Goal: Task Accomplishment & Management: Complete application form

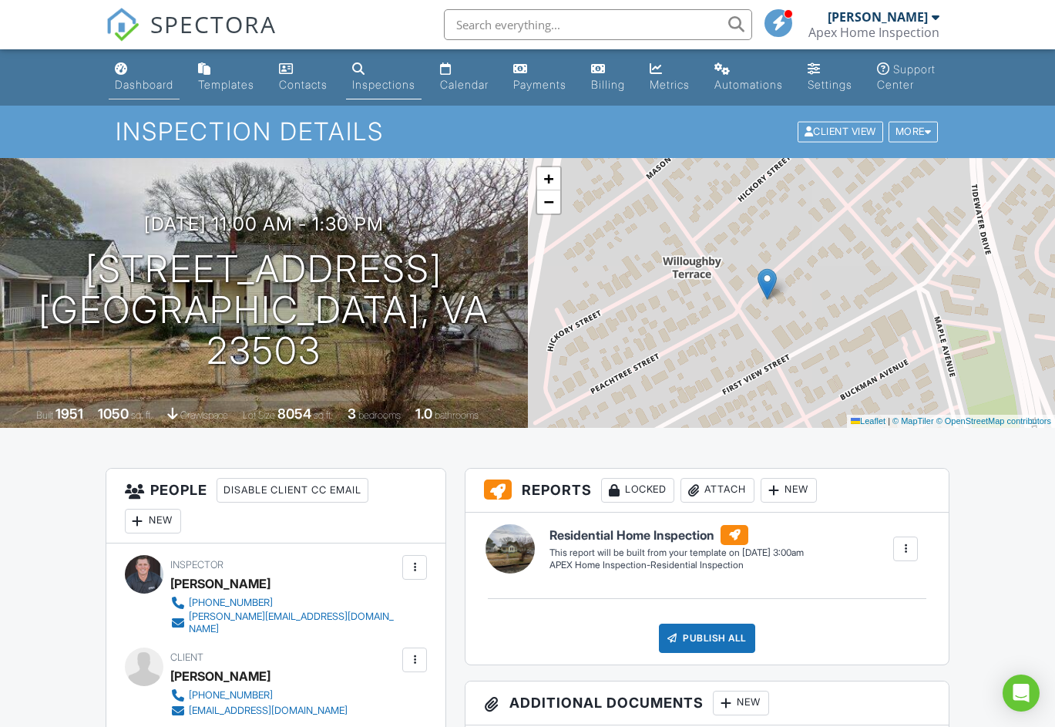
click at [129, 76] on link "Dashboard" at bounding box center [144, 77] width 71 height 44
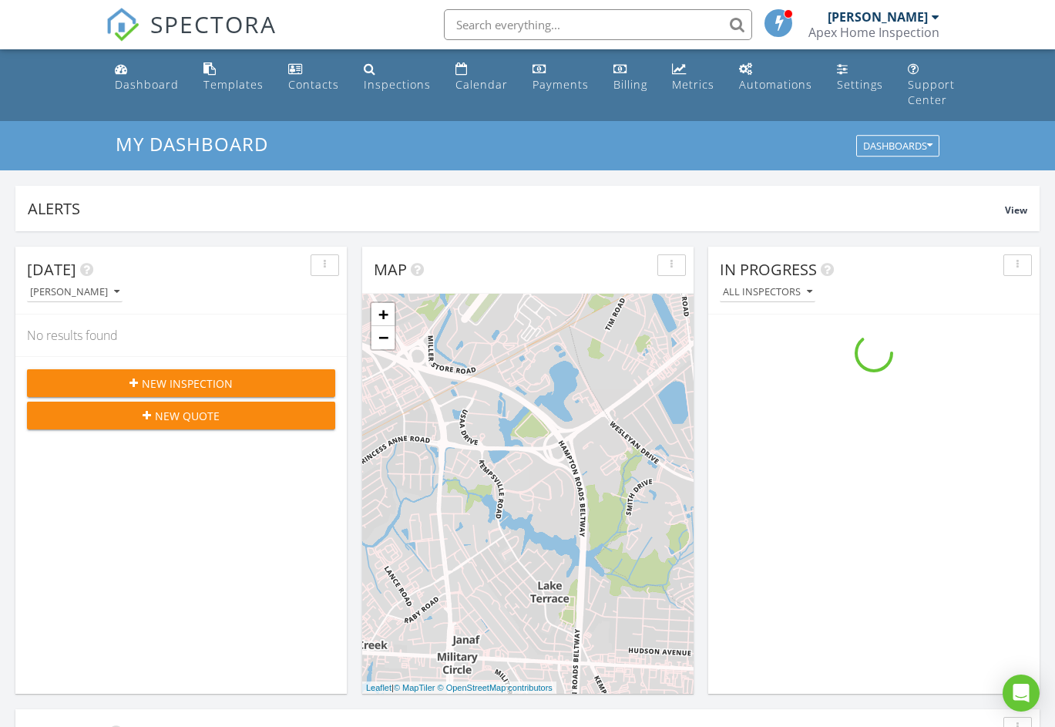
scroll to position [1426, 1079]
click at [141, 426] on button "New Quote" at bounding box center [181, 415] width 308 height 28
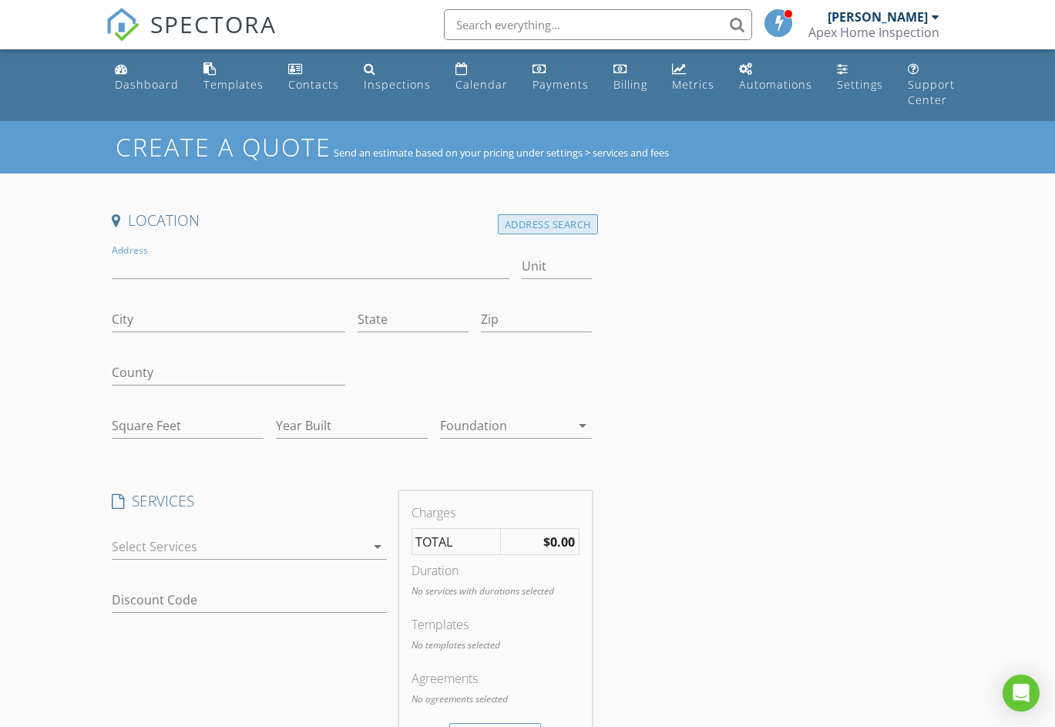
click at [511, 217] on div "Address Search" at bounding box center [548, 224] width 100 height 21
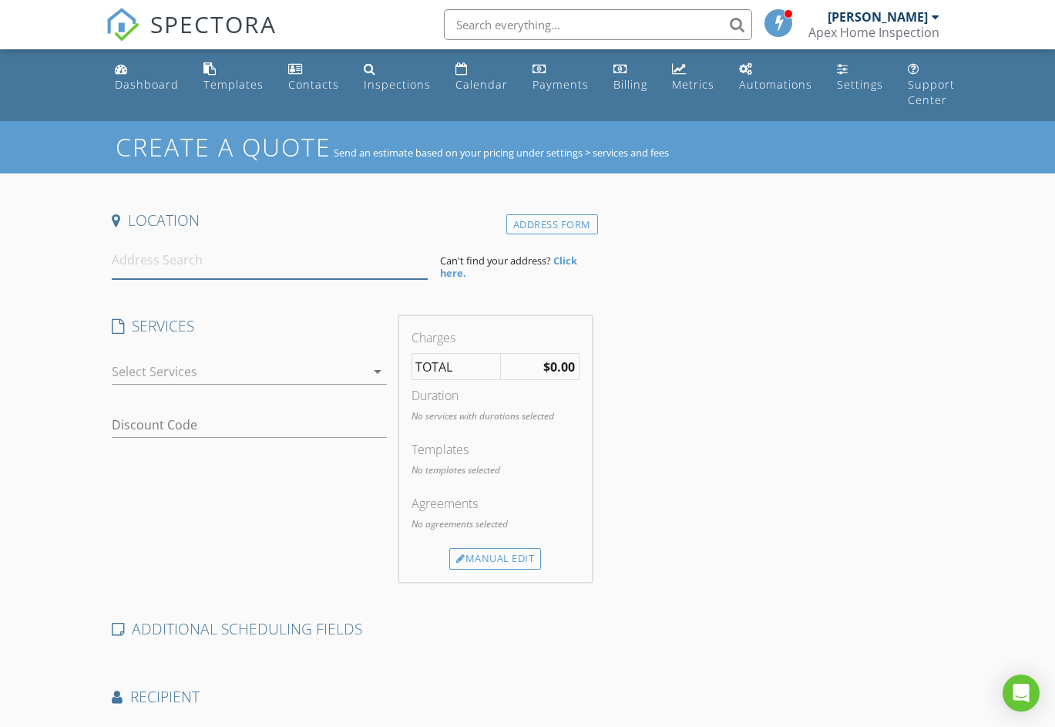
click at [177, 255] on input at bounding box center [270, 260] width 316 height 38
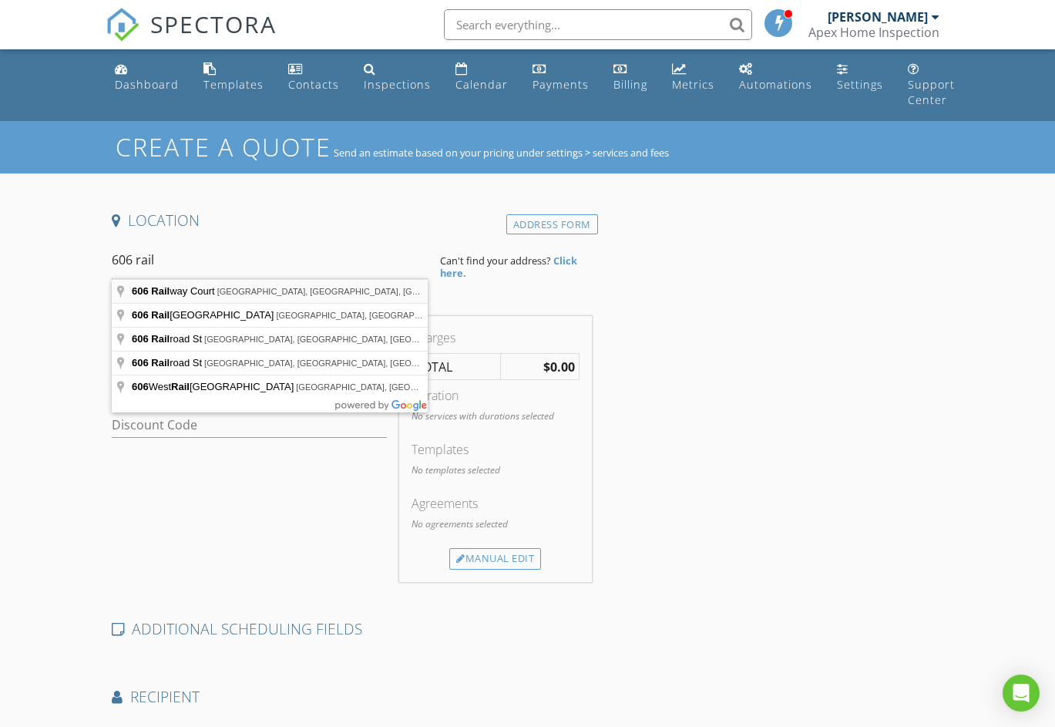
type input "606 Railway Court, Chesapeake, VA, USA"
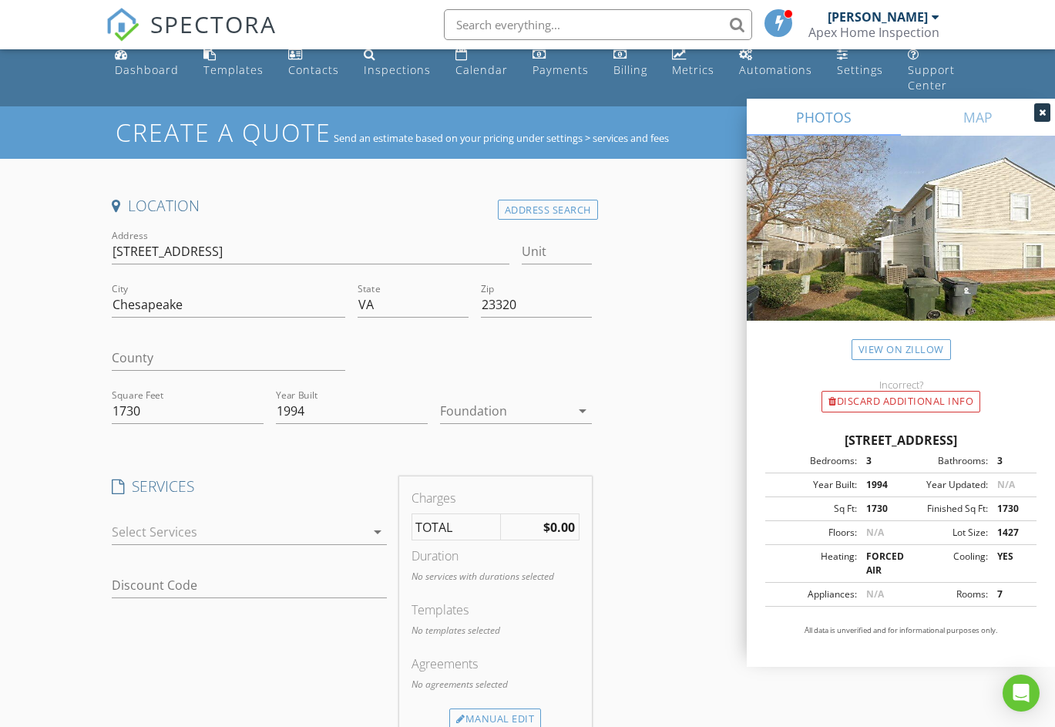
scroll to position [45, 0]
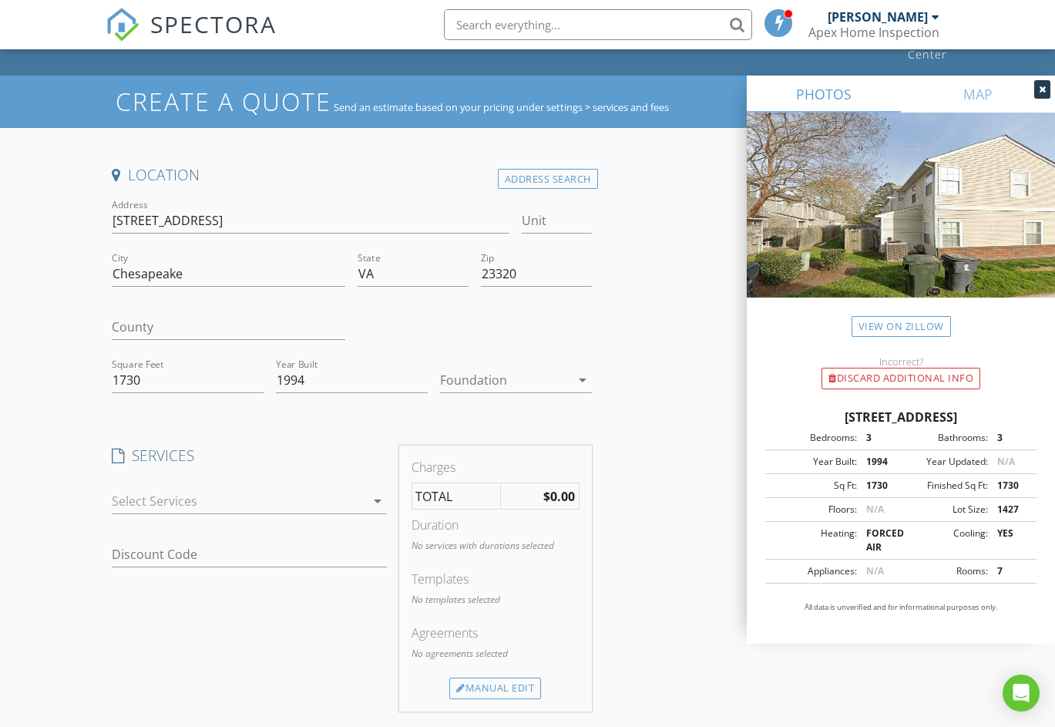
click at [323, 501] on div at bounding box center [239, 501] width 254 height 25
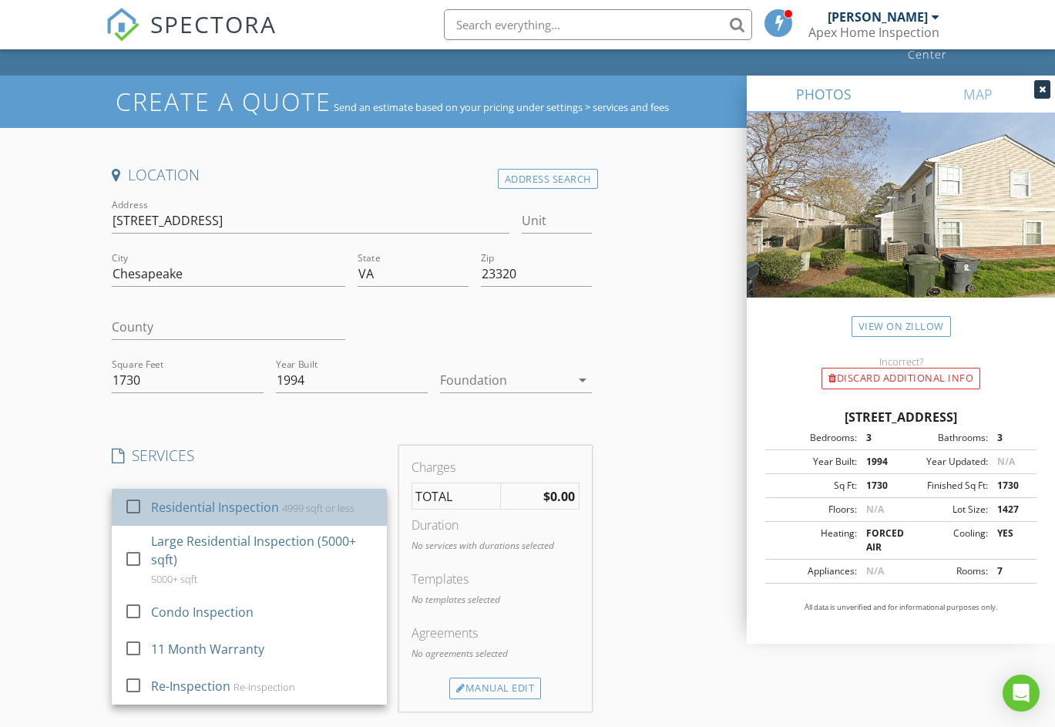
click at [282, 515] on div "Residential Inspection 4999 sqft or less" at bounding box center [262, 507] width 223 height 31
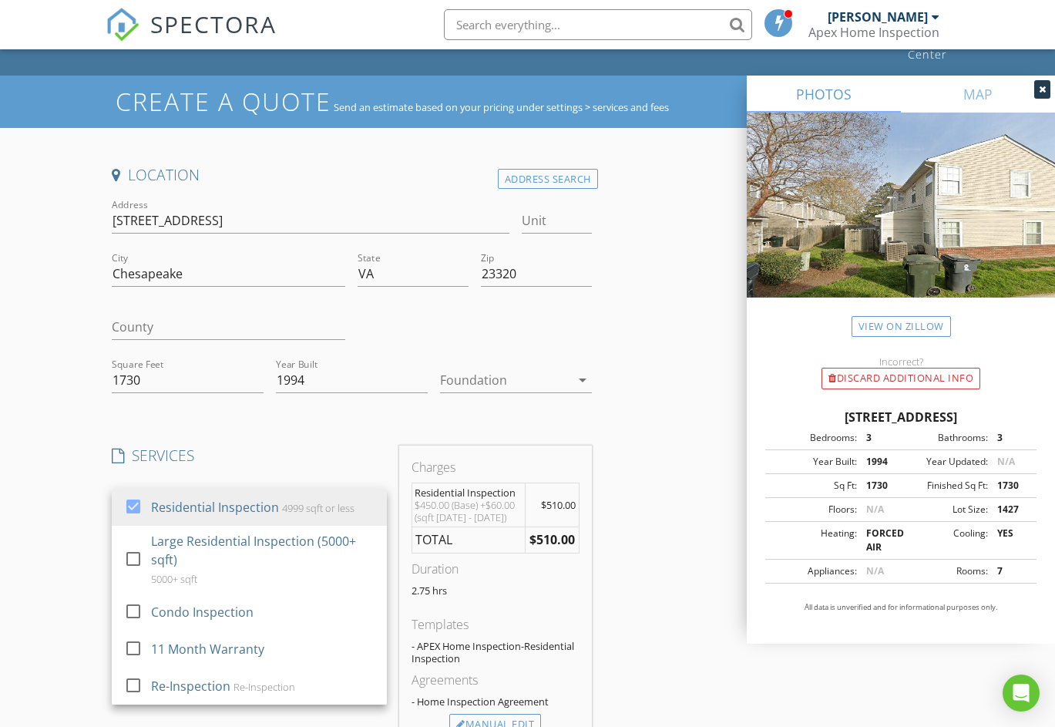
click at [650, 476] on div "Location Address Search Address 606 Railway Ct Unit City Chesapeake State VA Zi…" at bounding box center [528, 623] width 844 height 916
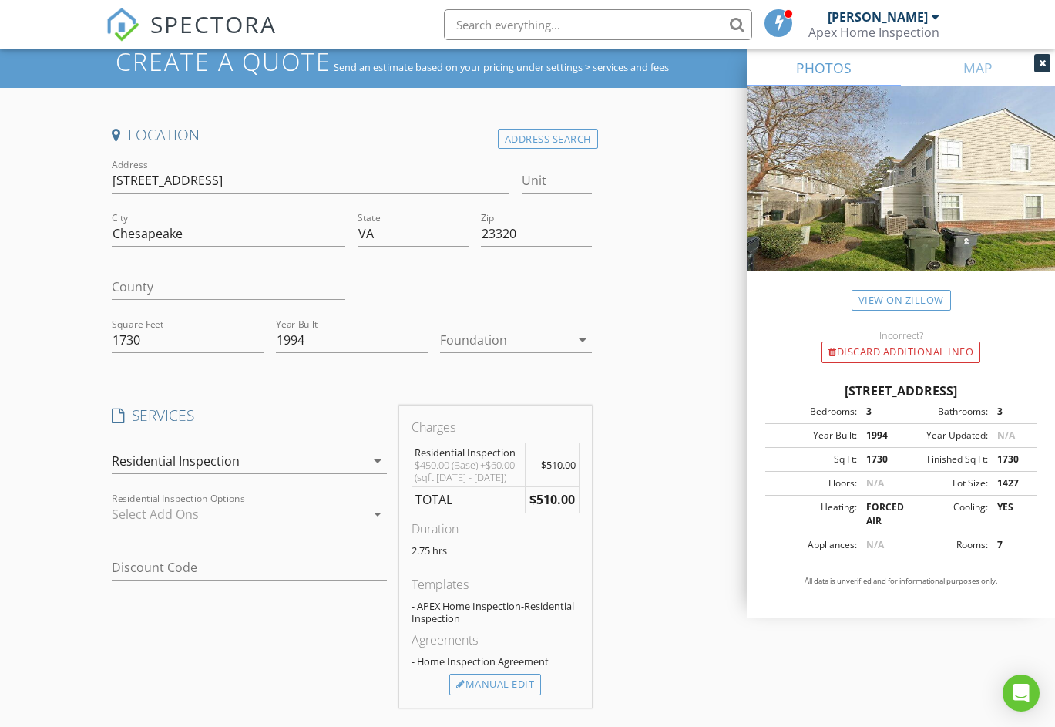
scroll to position [0, 0]
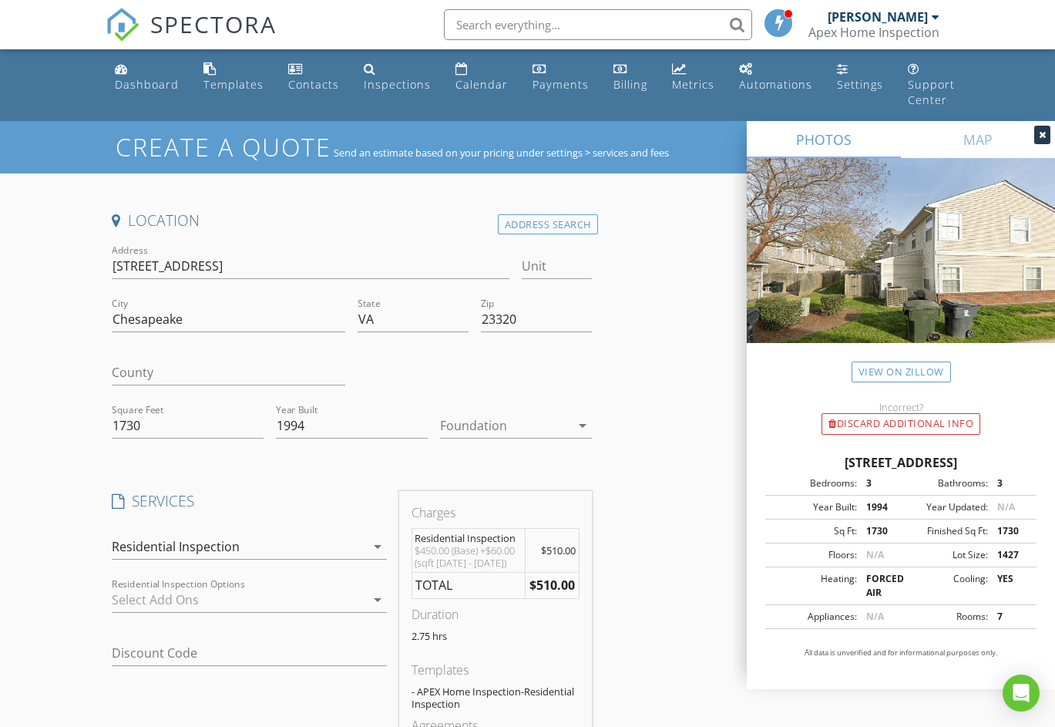
click at [419, 539] on div "Residential Inspection" at bounding box center [468, 538] width 107 height 12
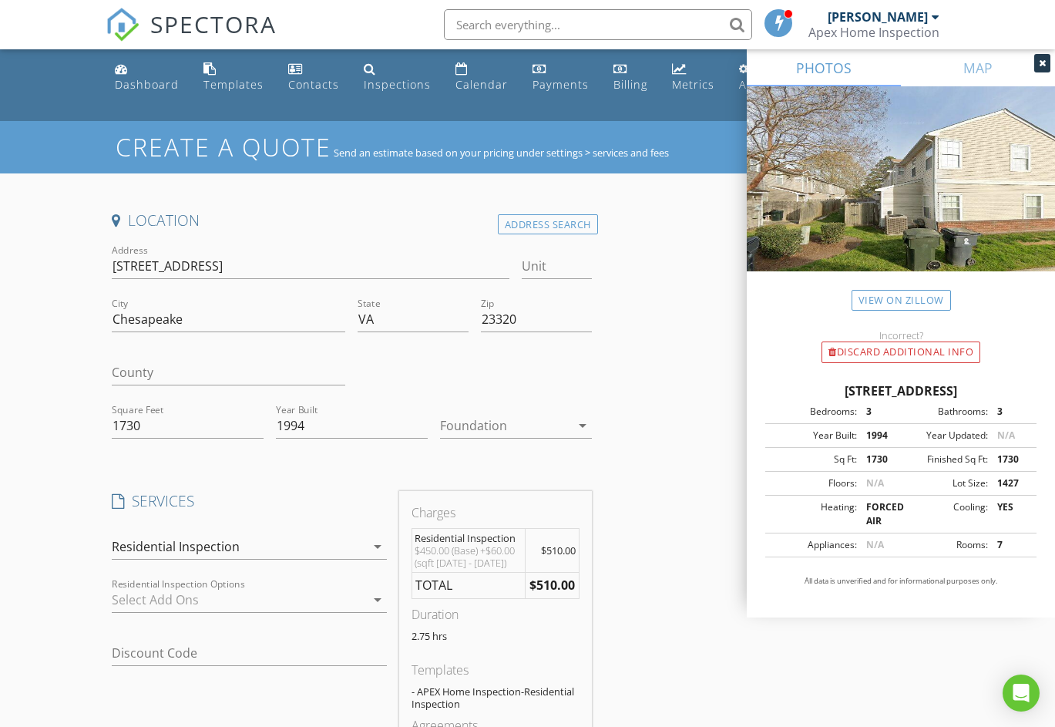
scroll to position [260, 0]
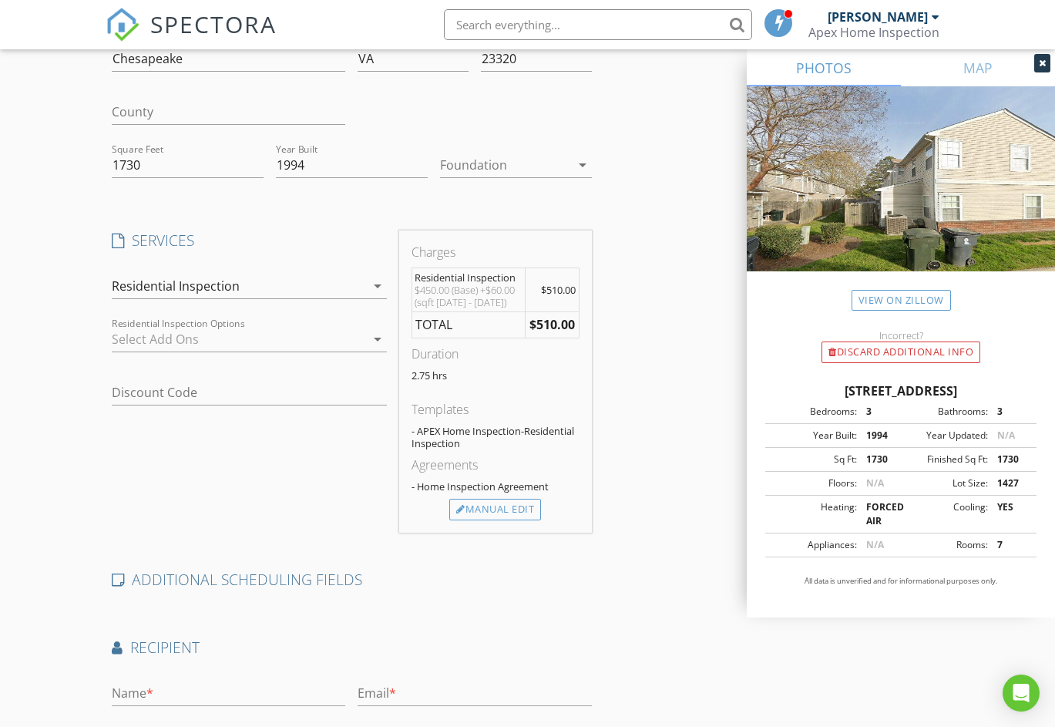
click at [367, 336] on div "arrow_drop_down" at bounding box center [376, 339] width 22 height 18
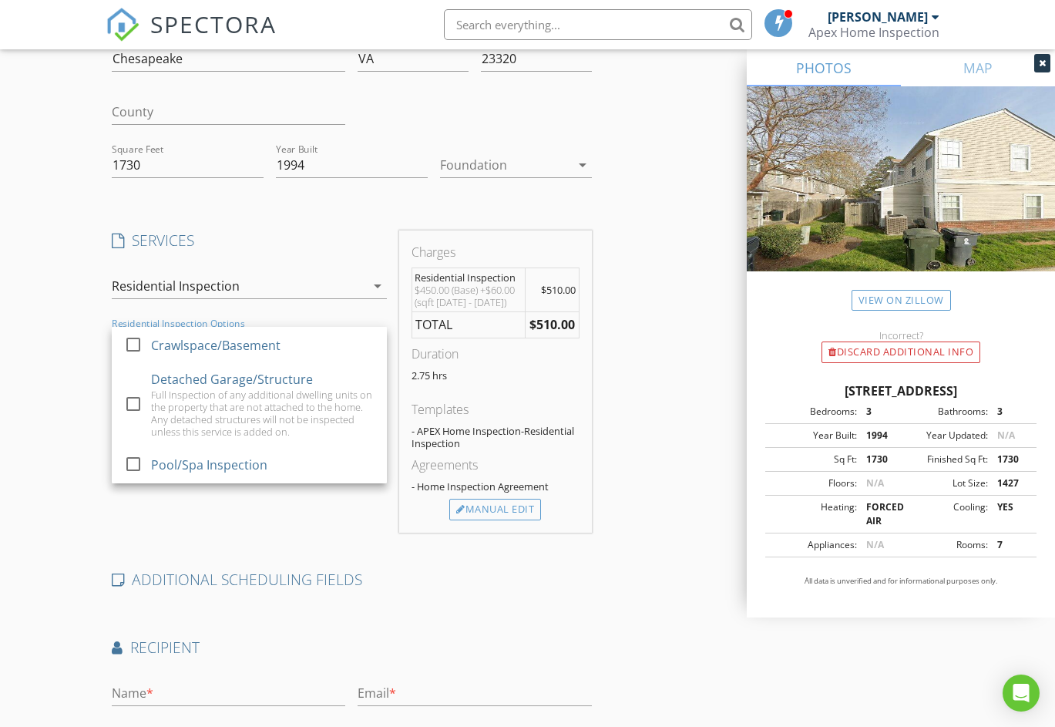
click at [31, 392] on div "Create a Quote Send an estimate based on your pricing under settings > services…" at bounding box center [527, 381] width 1055 height 1041
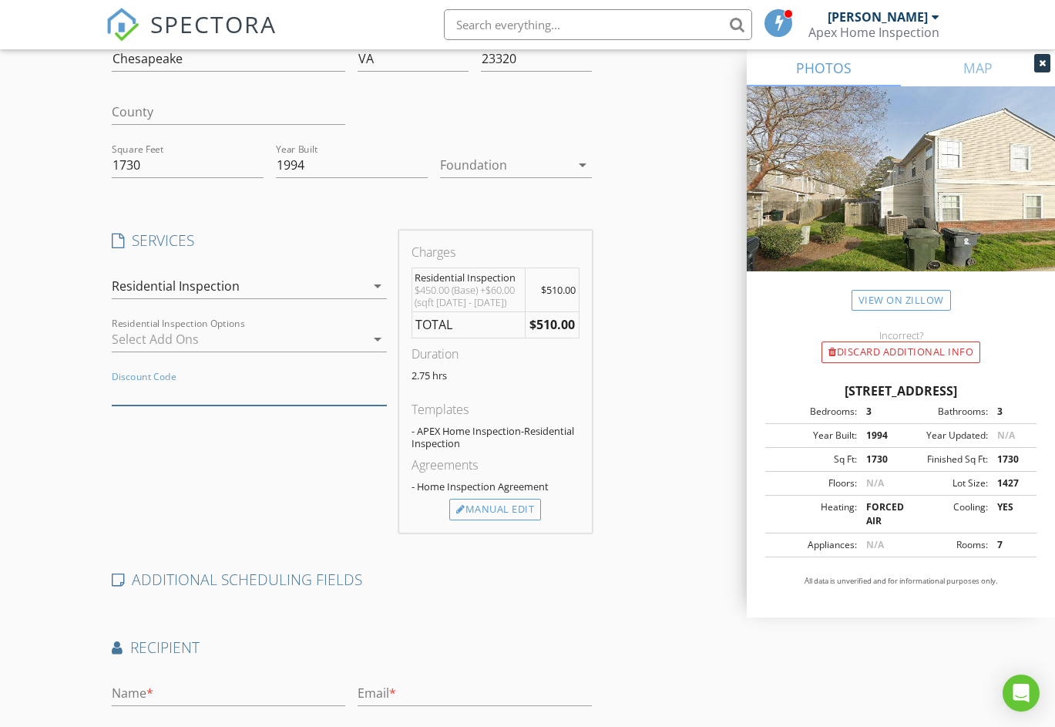
click at [168, 385] on input "Discount Code" at bounding box center [249, 392] width 275 height 25
click at [153, 378] on div "Discount Code" at bounding box center [249, 396] width 275 height 50
click at [310, 358] on div at bounding box center [249, 362] width 275 height 9
click at [297, 383] on input "Discount Code" at bounding box center [249, 392] width 275 height 25
click at [284, 388] on input "Discount Code" at bounding box center [249, 392] width 275 height 25
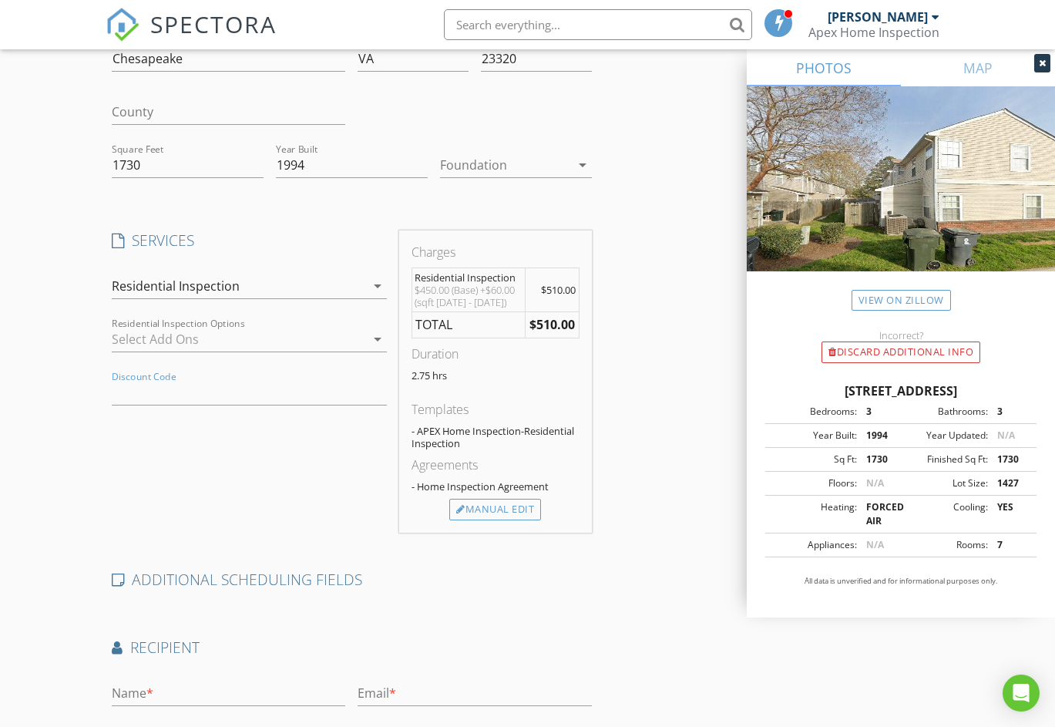
click at [239, 412] on div at bounding box center [249, 416] width 275 height 9
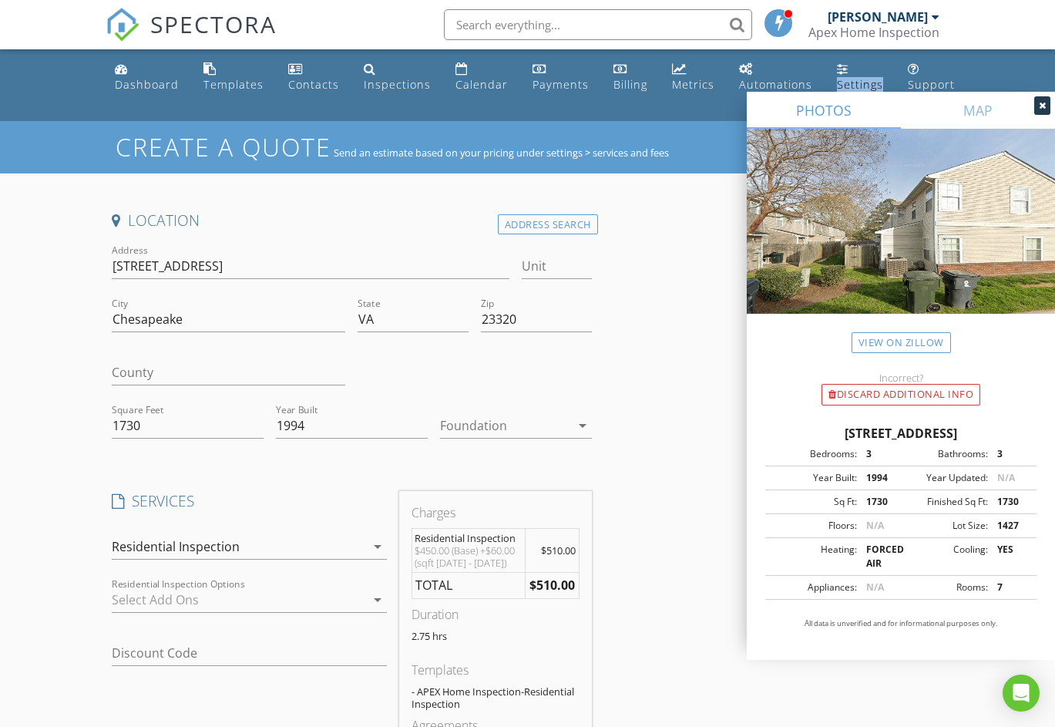
scroll to position [166, 0]
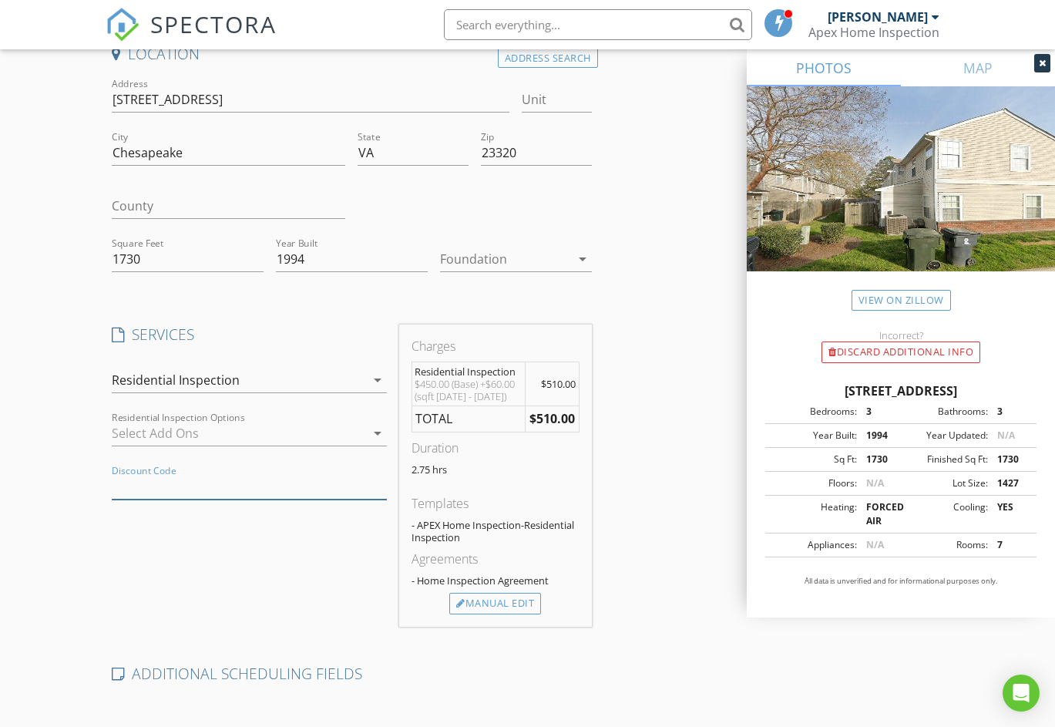
click at [219, 485] on input "Discount Code" at bounding box center [249, 486] width 275 height 25
click at [605, 435] on div "Location Address Search Address 606 Railway Ct Unit City Chesapeake State VA Zi…" at bounding box center [528, 502] width 844 height 916
click at [291, 429] on div at bounding box center [239, 433] width 254 height 25
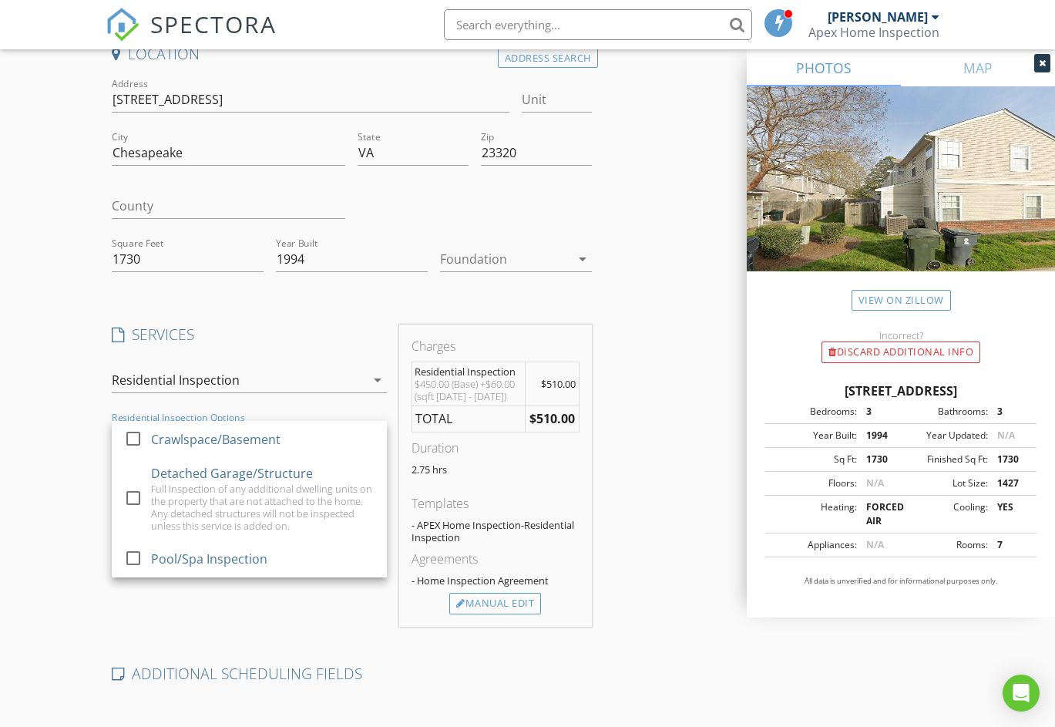
click at [92, 580] on div "Create a Quote Send an estimate based on your pricing under settings > services…" at bounding box center [527, 475] width 1055 height 1041
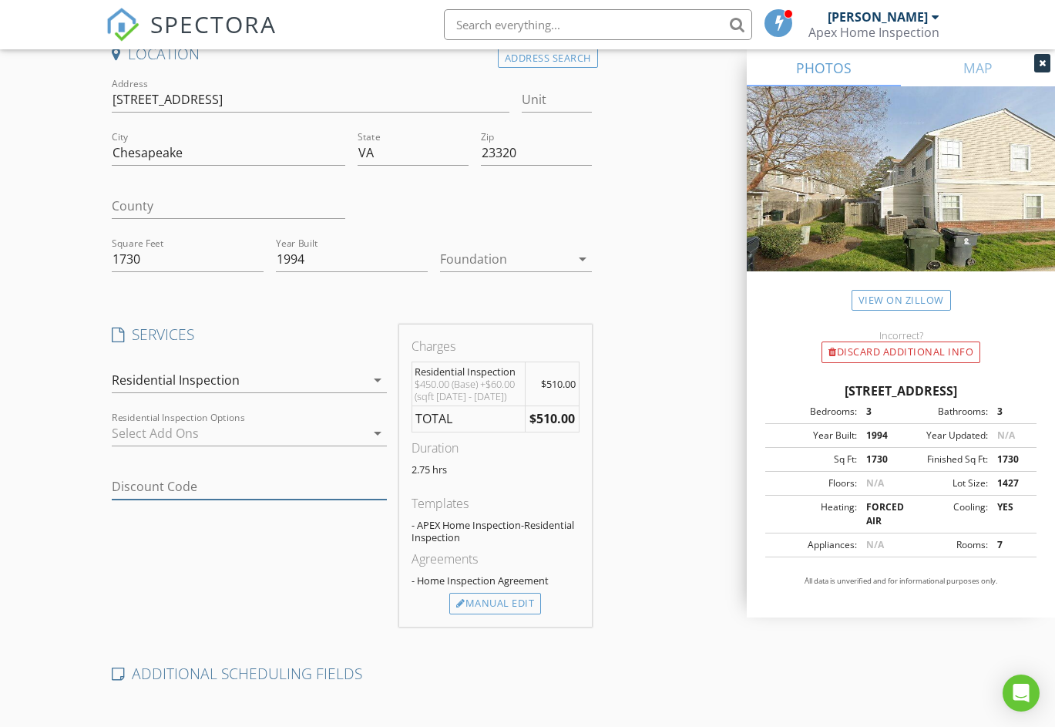
click at [133, 478] on input "Discount Code" at bounding box center [249, 486] width 275 height 25
click at [913, 0] on div "Brad Meyer Apex Home Inspection" at bounding box center [873, 24] width 131 height 49
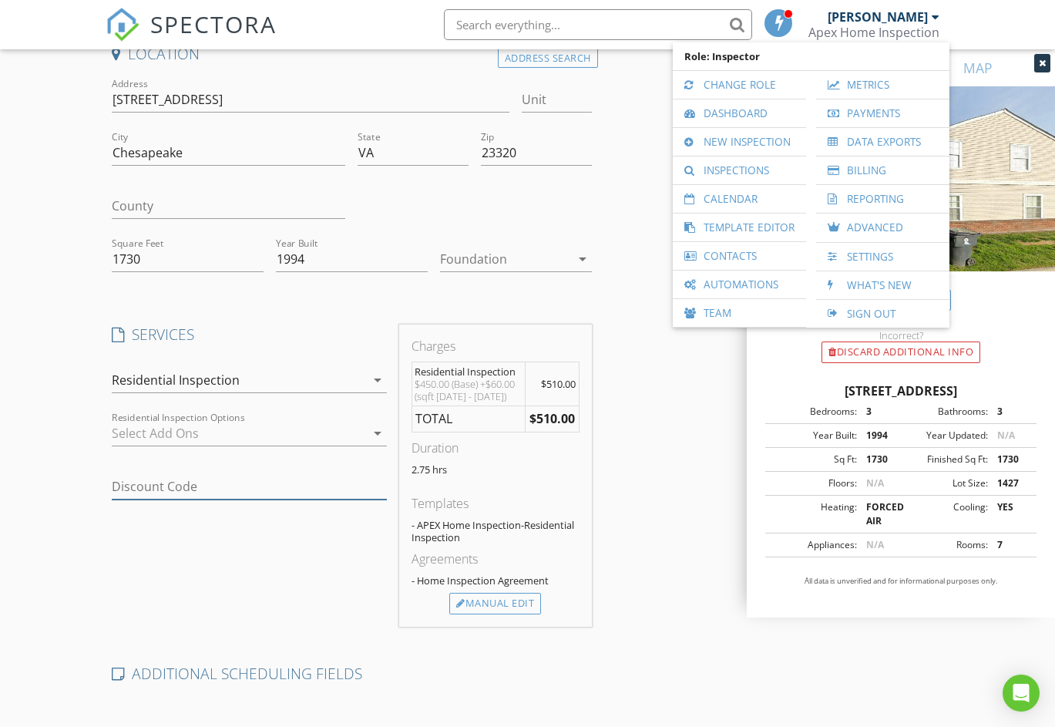
click at [158, 479] on input "Discount Code" at bounding box center [249, 486] width 275 height 25
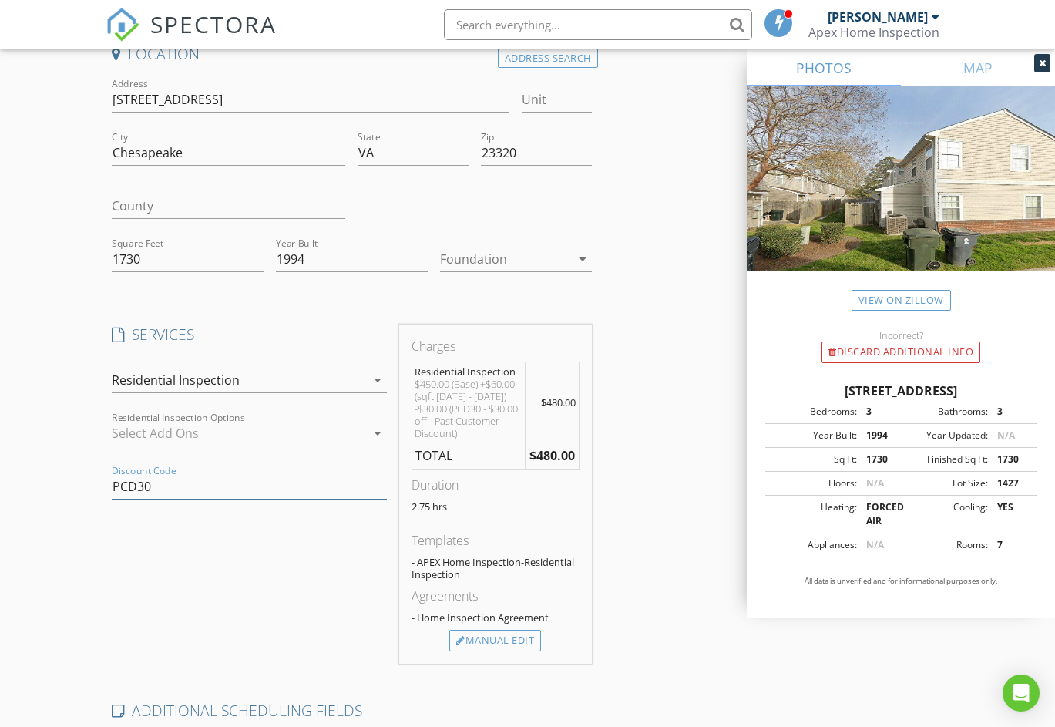
type input "PCD30"
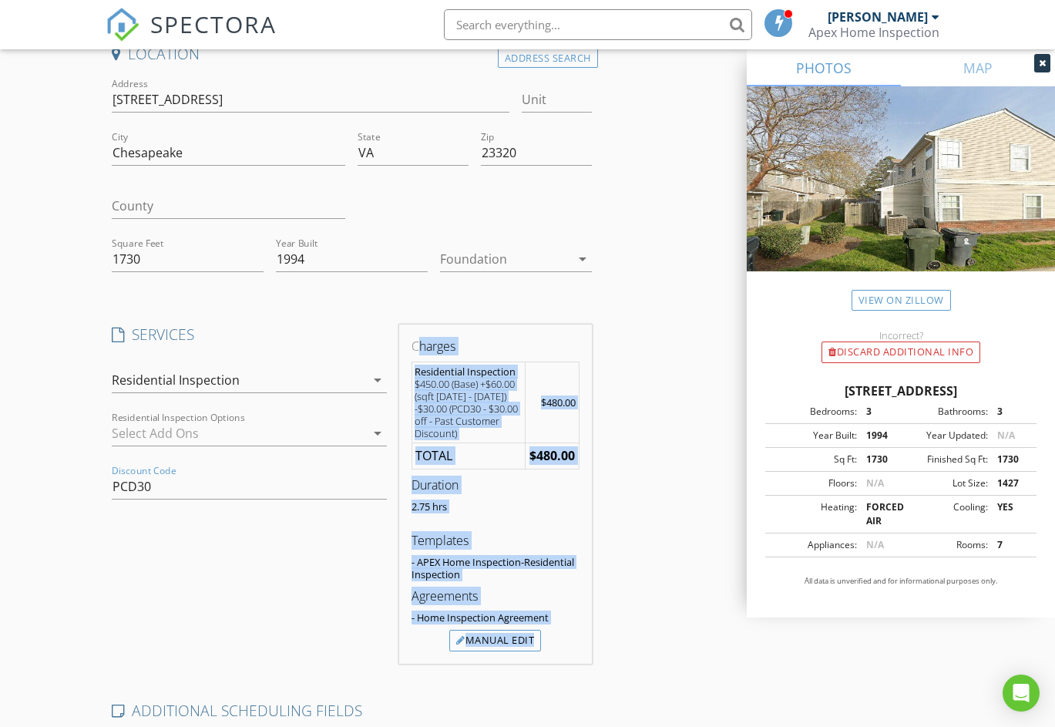
click at [342, 662] on div "Location Address Search Address 606 Railway Ct Unit City Chesapeake State VA Zi…" at bounding box center [352, 520] width 492 height 952
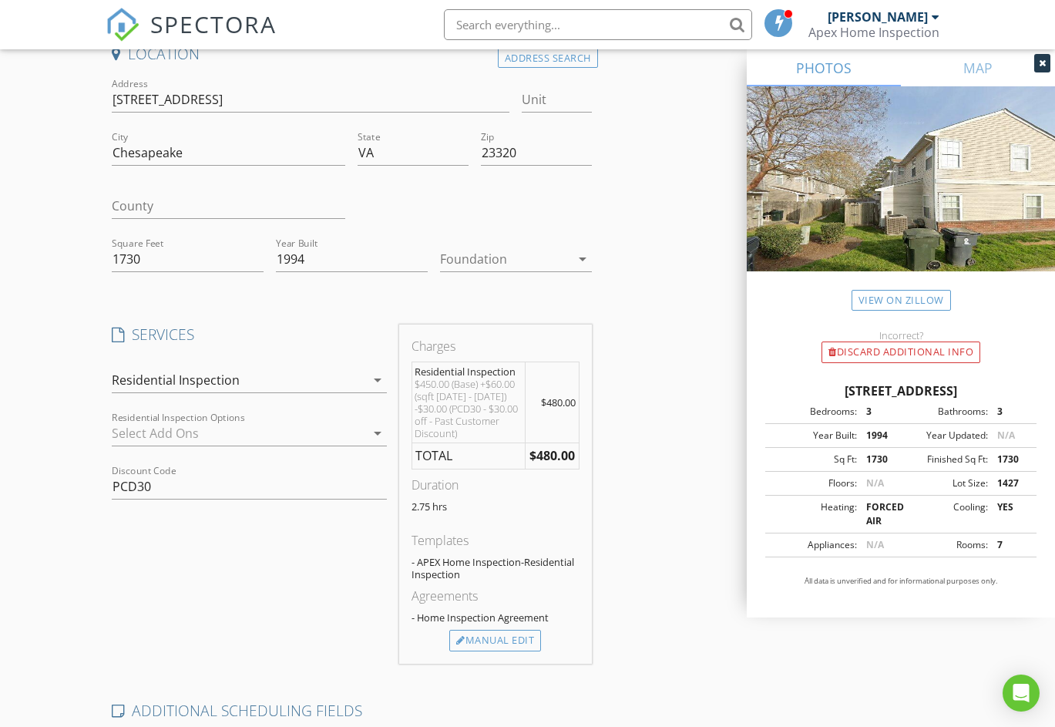
click at [353, 535] on div "SERVICES check_box Residential Inspection 4999 sqft or less check_box_outline_b…" at bounding box center [249, 493] width 287 height 339
click at [546, 489] on div "Duration" at bounding box center [496, 484] width 168 height 18
click at [319, 471] on div "Discount Code PCD30" at bounding box center [249, 490] width 275 height 50
click at [160, 482] on input "PCD30" at bounding box center [249, 486] width 275 height 25
click at [220, 527] on div "SERVICES check_box Residential Inspection 4999 sqft or less check_box_outline_b…" at bounding box center [249, 493] width 287 height 339
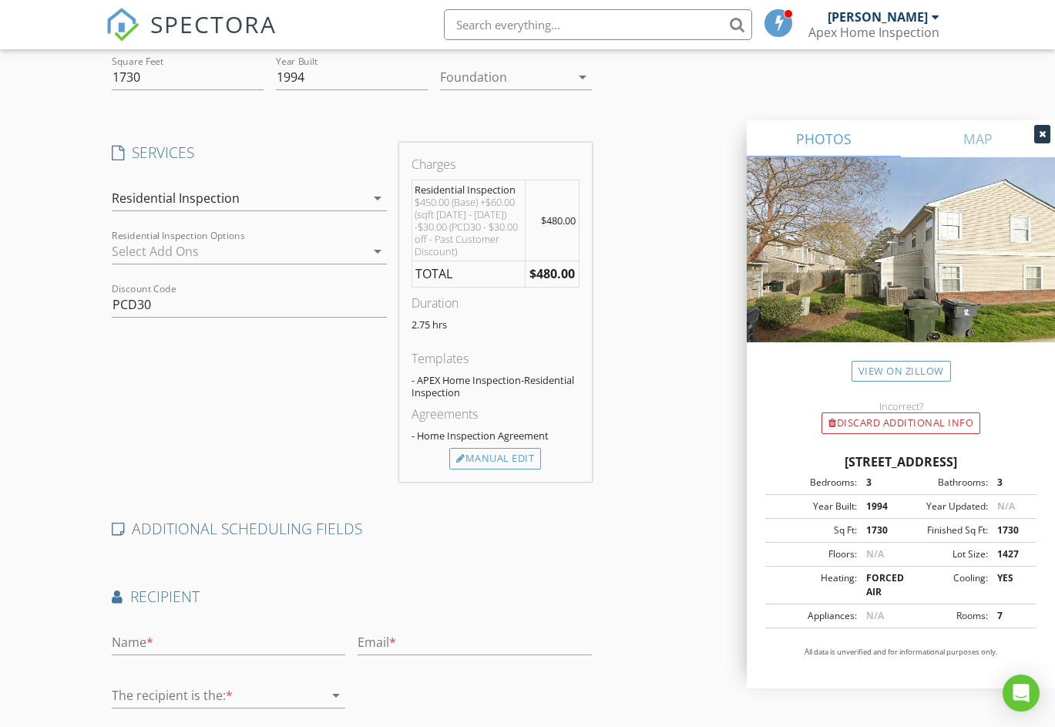
scroll to position [358, 0]
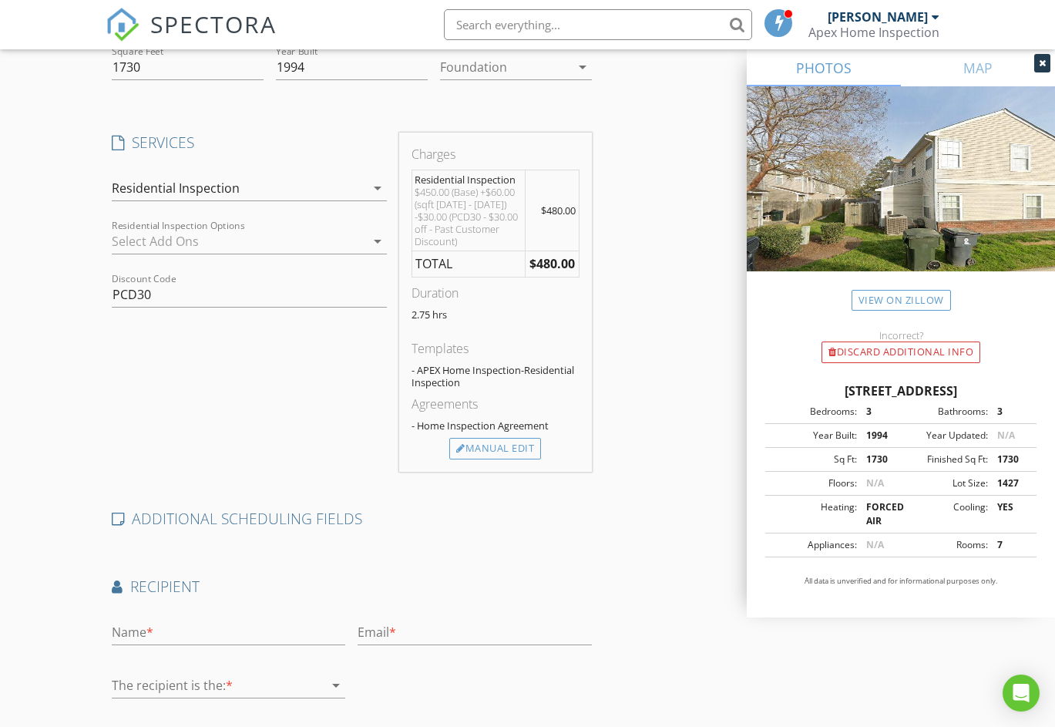
click at [267, 617] on div "Name *" at bounding box center [229, 635] width 234 height 50
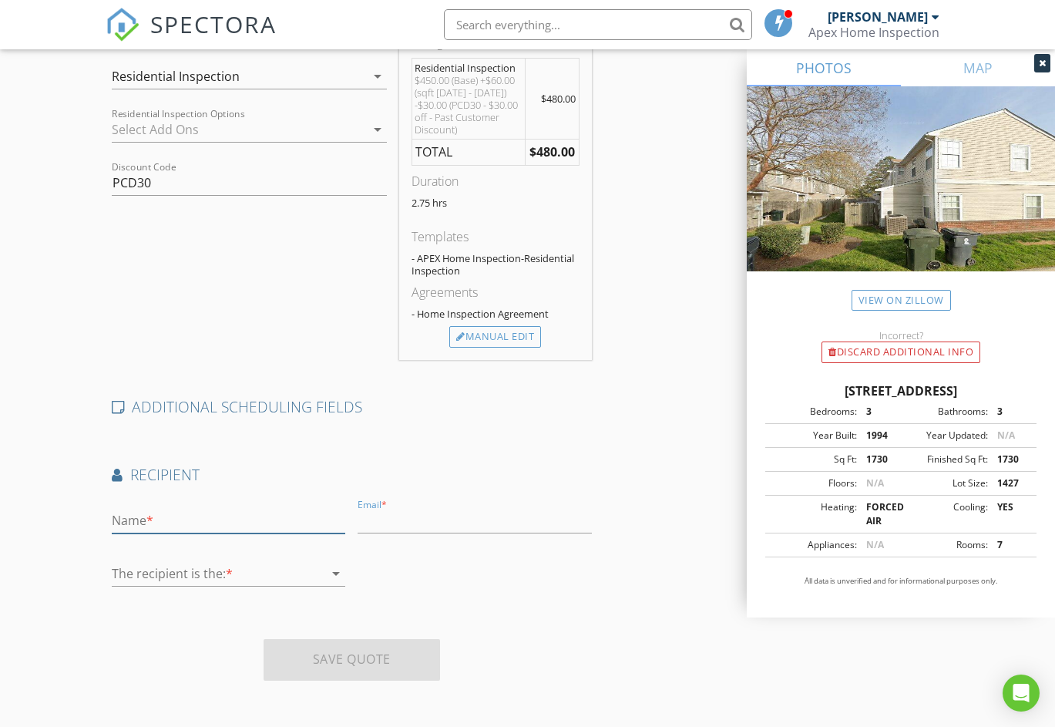
click at [252, 511] on input "text" at bounding box center [229, 520] width 234 height 25
click at [415, 522] on input "text" at bounding box center [475, 520] width 234 height 25
click at [240, 516] on input "text" at bounding box center [229, 520] width 234 height 25
drag, startPoint x: 164, startPoint y: 517, endPoint x: 102, endPoint y: 515, distance: 62.5
click at [102, 515] on div "Create a Quote Send an estimate based on your pricing under settings > services…" at bounding box center [527, 190] width 1055 height 1078
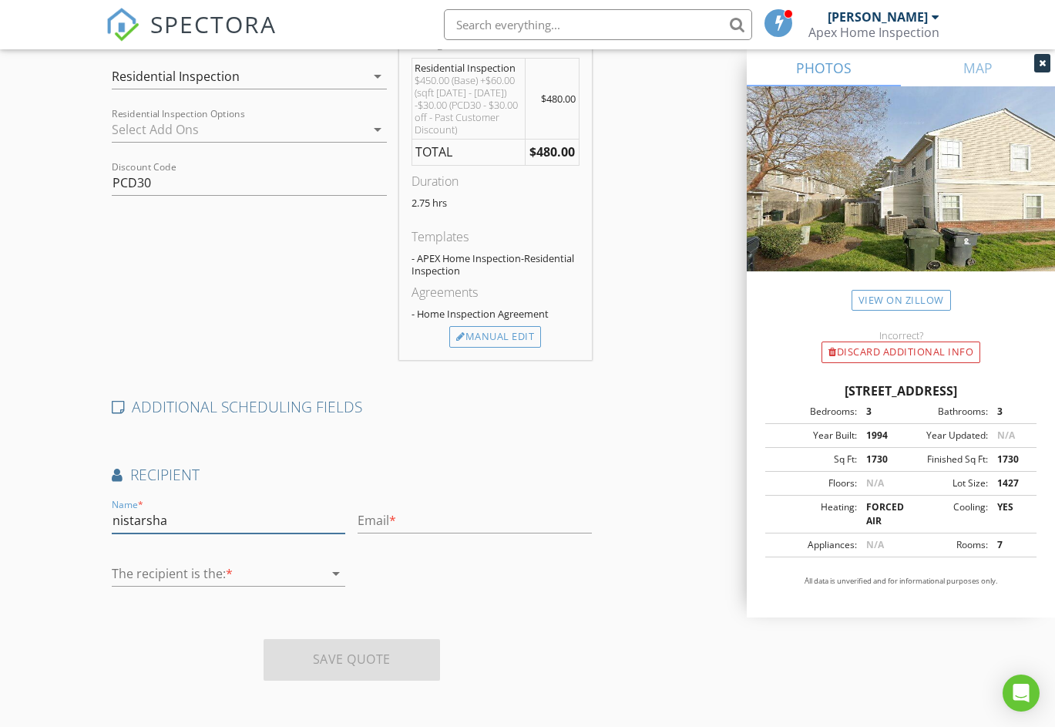
drag, startPoint x: 166, startPoint y: 522, endPoint x: 115, endPoint y: 523, distance: 51.6
click at [115, 523] on input "nistarsha" at bounding box center [229, 520] width 234 height 25
type input "nistarsha"
click at [459, 524] on input "text" at bounding box center [475, 520] width 234 height 25
paste input "nistarsha"
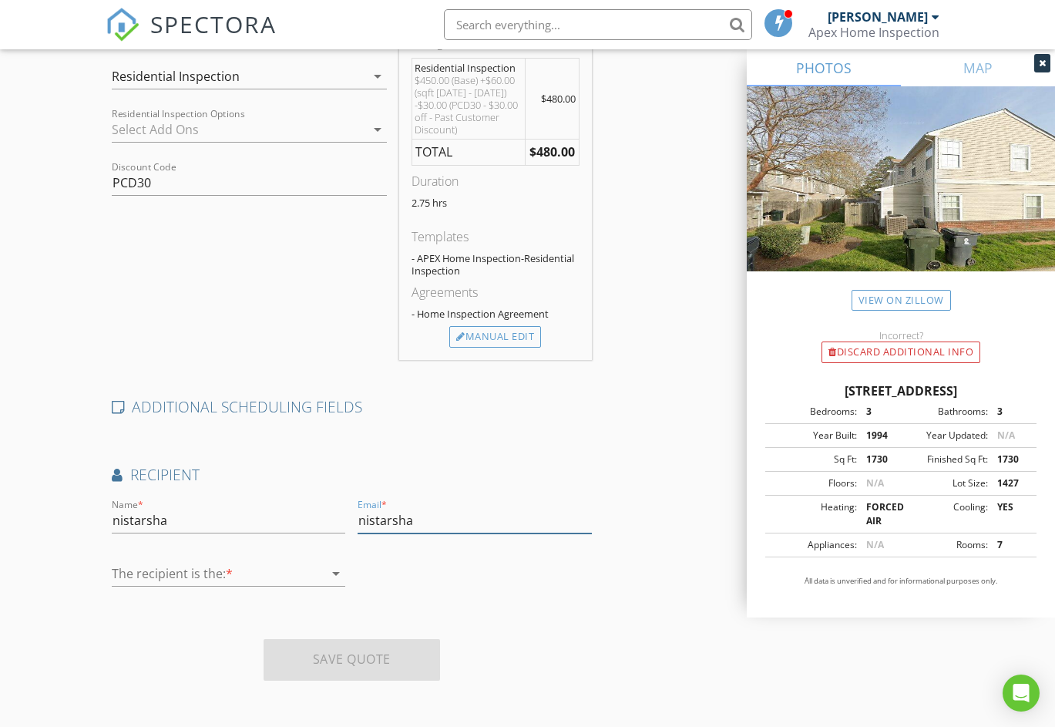
type input "nistarsha"
click at [179, 518] on input "nistarsha" at bounding box center [229, 520] width 234 height 25
type input "nistarsha mccoy"
click at [425, 524] on input "nistarsha" at bounding box center [475, 520] width 234 height 25
type input "nistarsha@gmail.com"
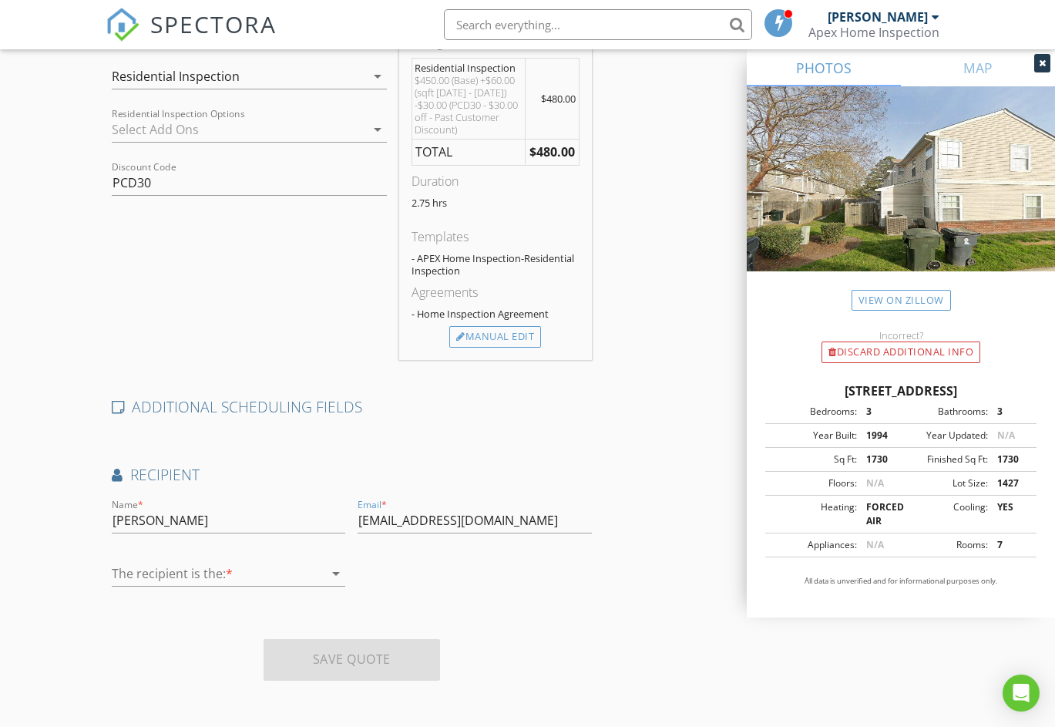
click at [193, 569] on div at bounding box center [218, 573] width 212 height 25
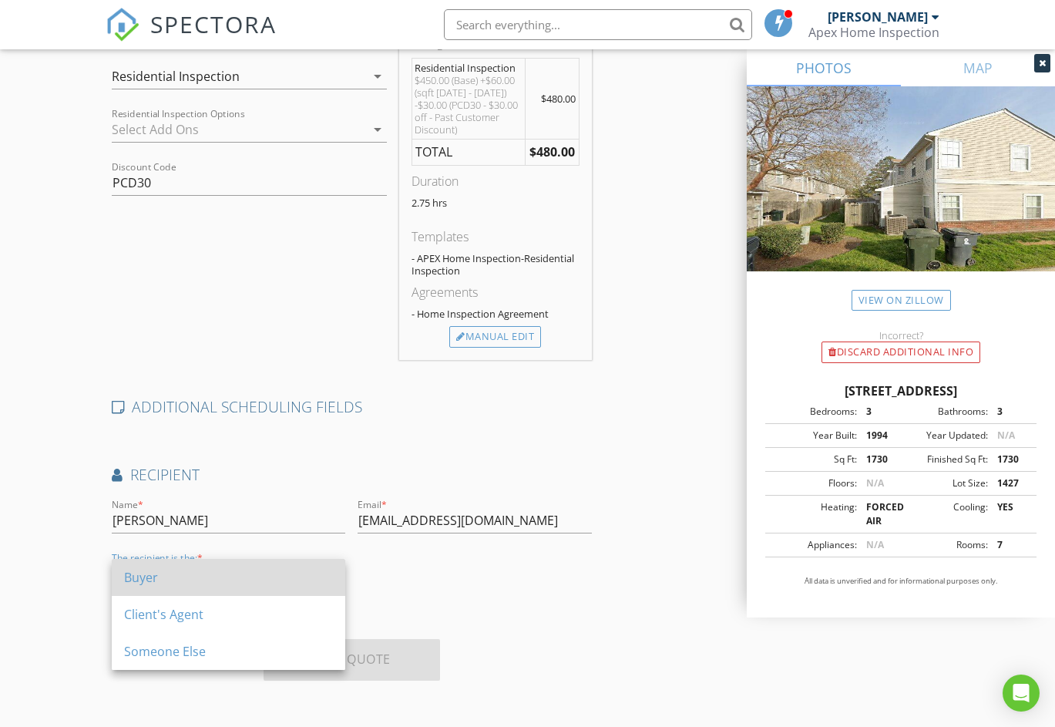
click at [196, 579] on div "Buyer" at bounding box center [228, 577] width 209 height 18
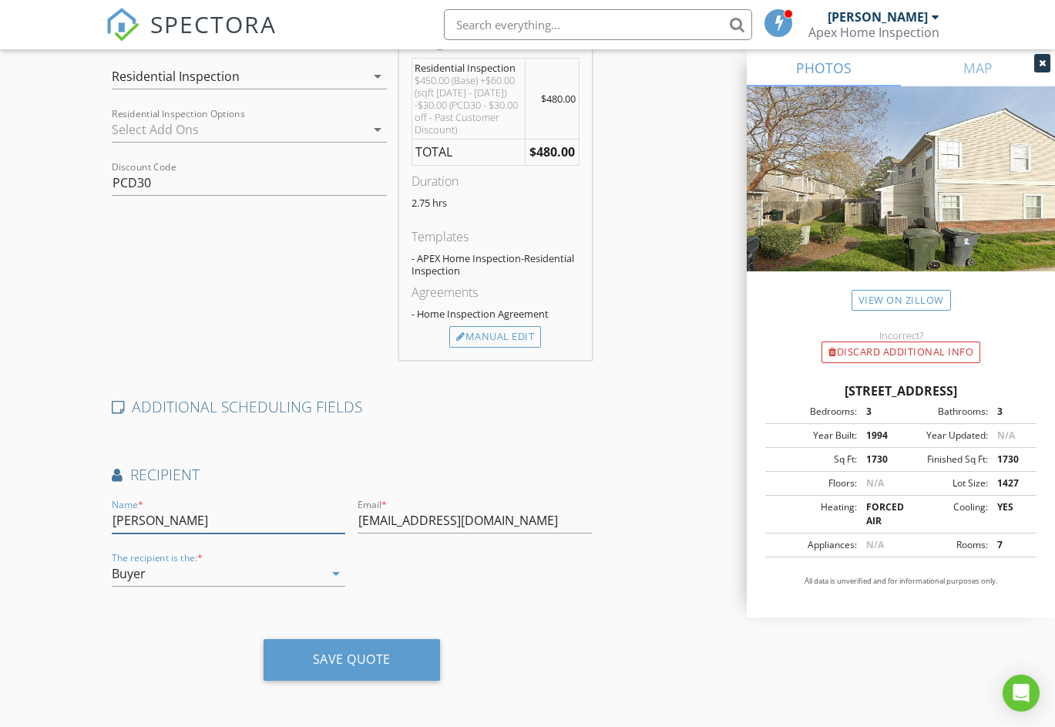
click at [116, 518] on input "nistarsha mccoy" at bounding box center [229, 520] width 234 height 25
click at [184, 524] on input "Nistarsha mccoy" at bounding box center [229, 520] width 234 height 25
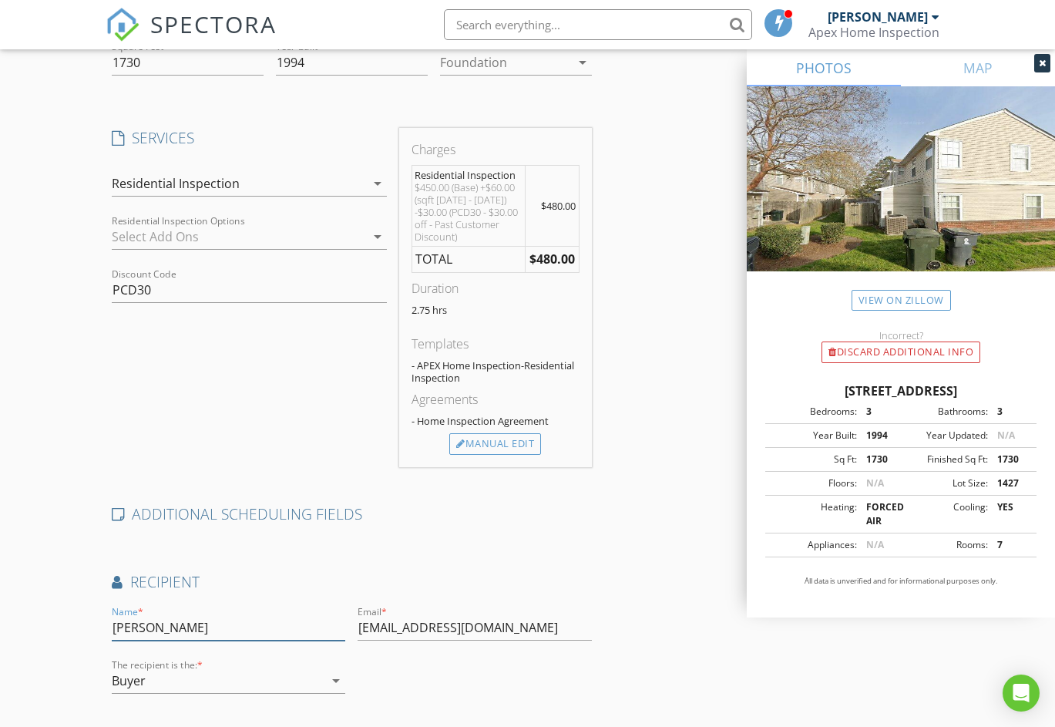
scroll to position [432, 0]
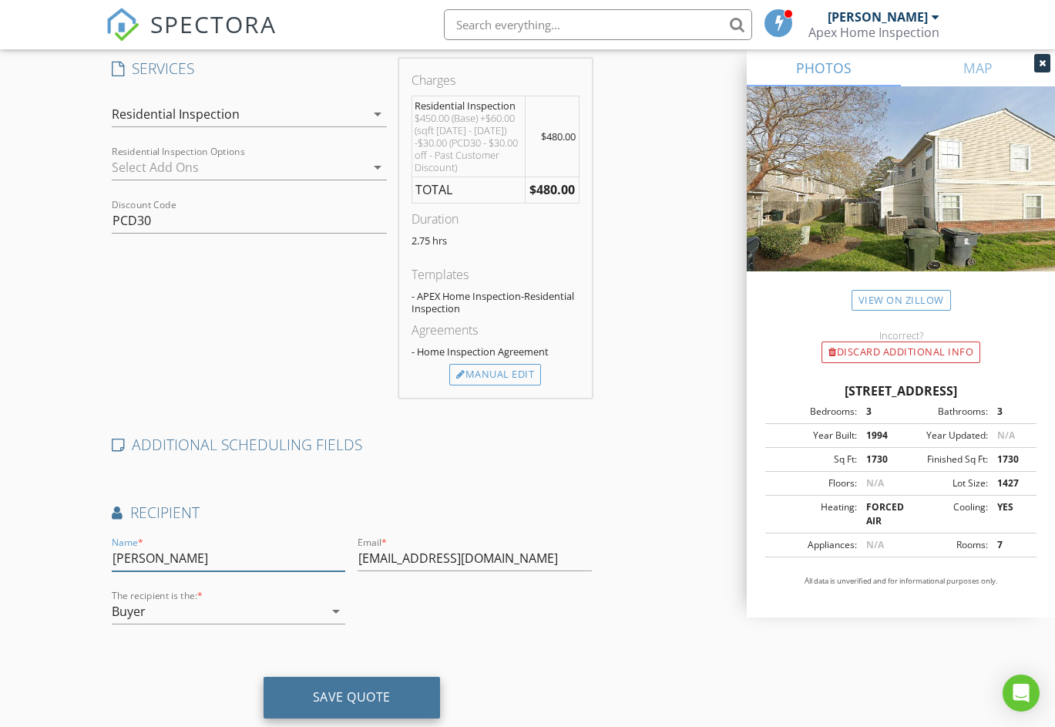
type input "Nistarsha Mccoy"
click at [369, 689] on div "Save Quote" at bounding box center [352, 696] width 78 height 15
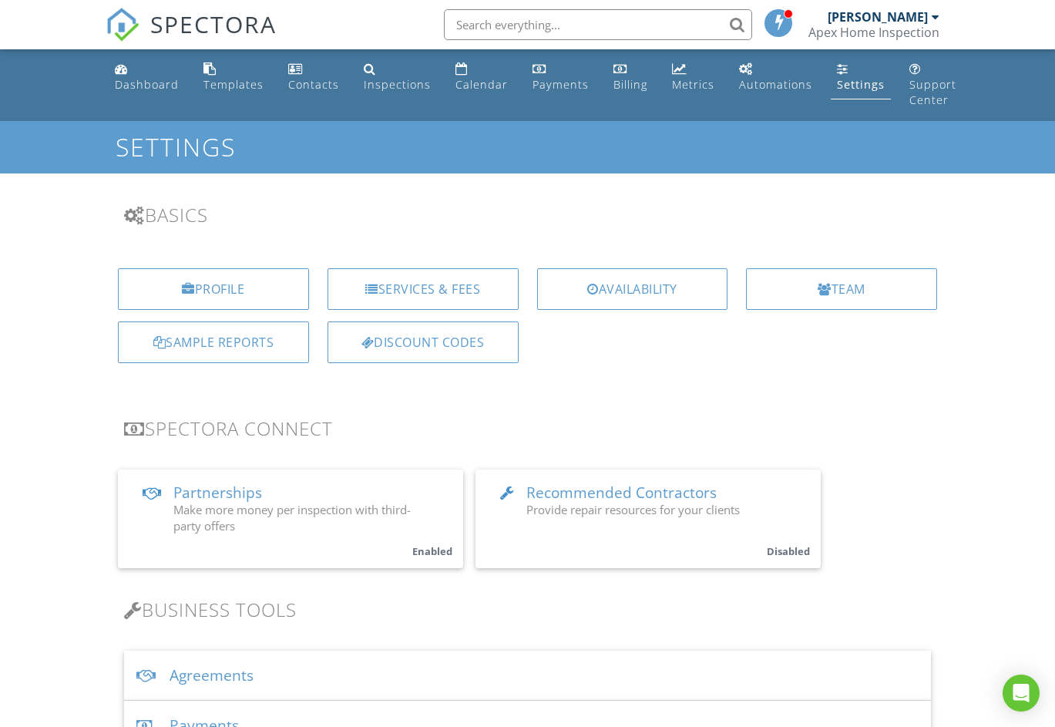
click at [446, 331] on div "Discount Codes" at bounding box center [423, 342] width 191 height 42
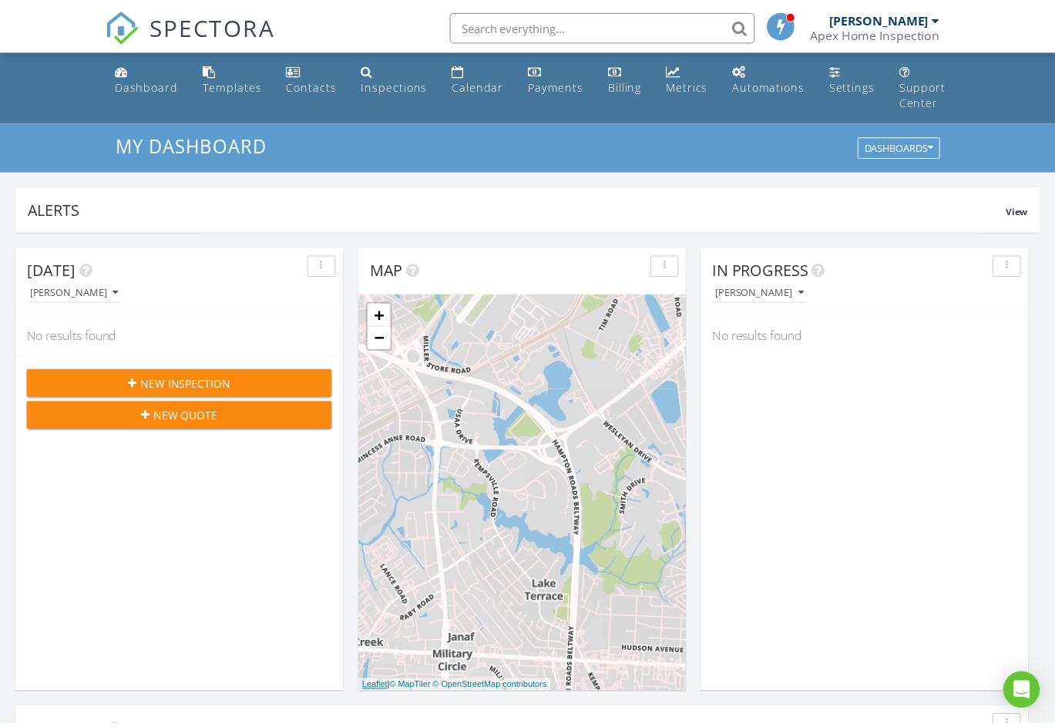
scroll to position [1426, 1079]
